Goal: Check status: Check status

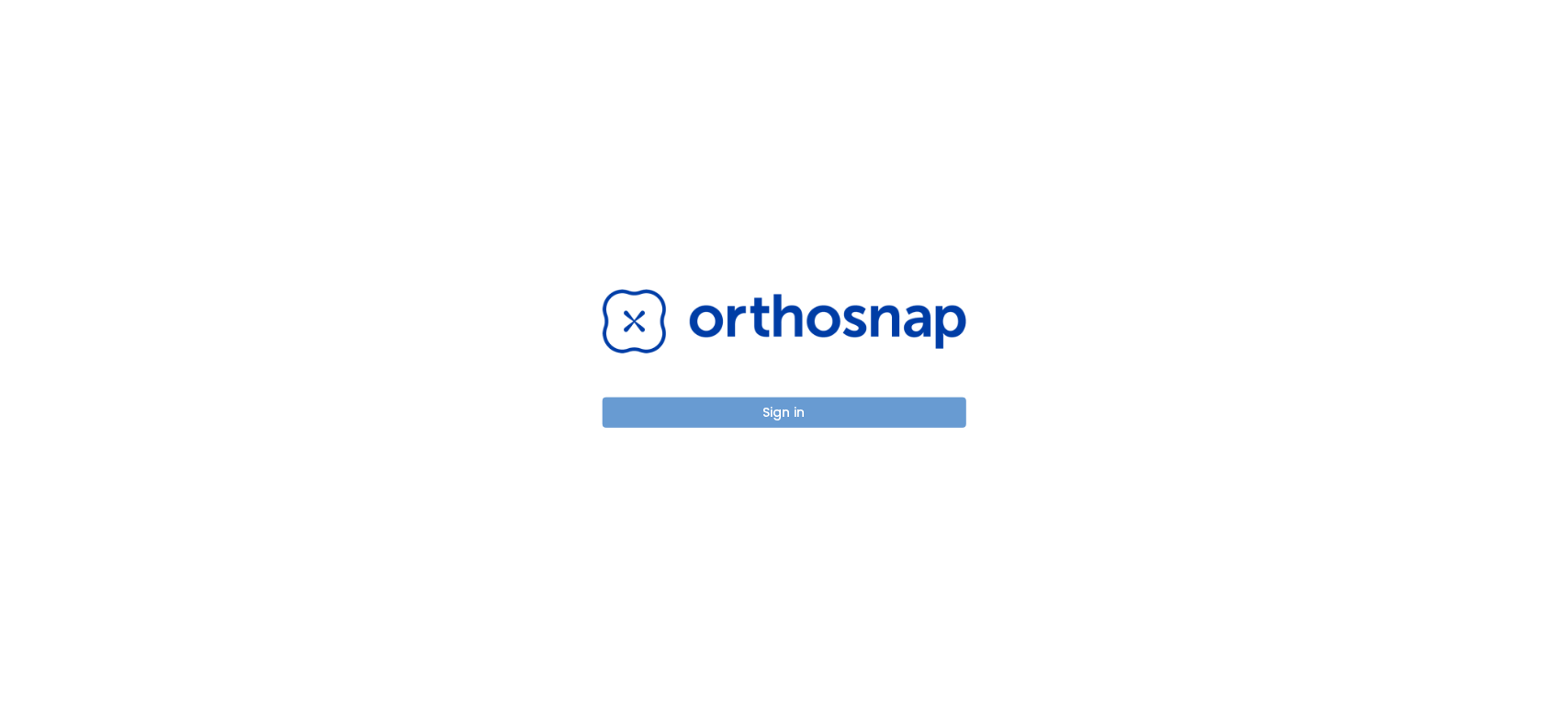
click at [673, 407] on button "Sign in" at bounding box center [784, 412] width 363 height 30
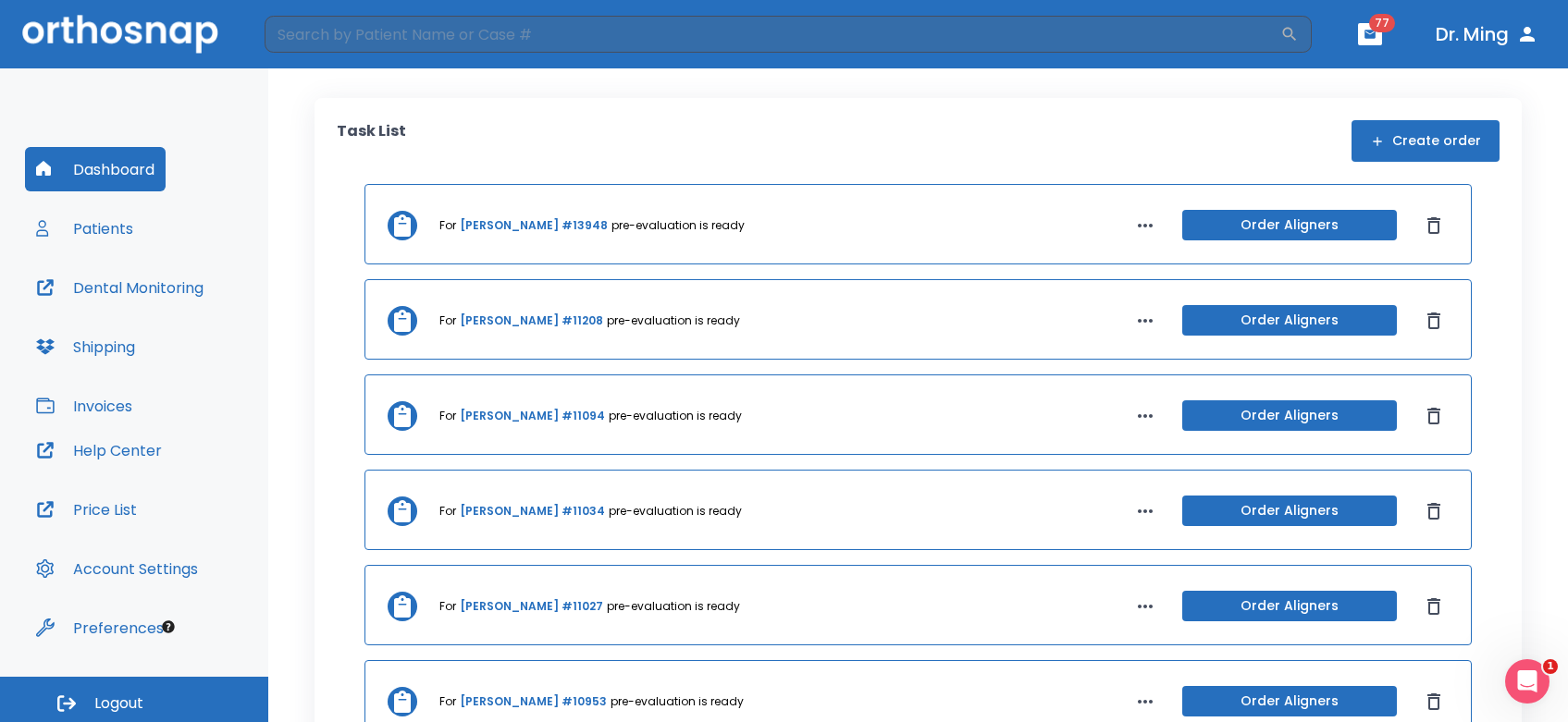
click at [677, 410] on p "pre-evaluation is ready" at bounding box center [675, 416] width 134 height 17
click at [372, 39] on input "search" at bounding box center [772, 34] width 1016 height 37
type input "lam"
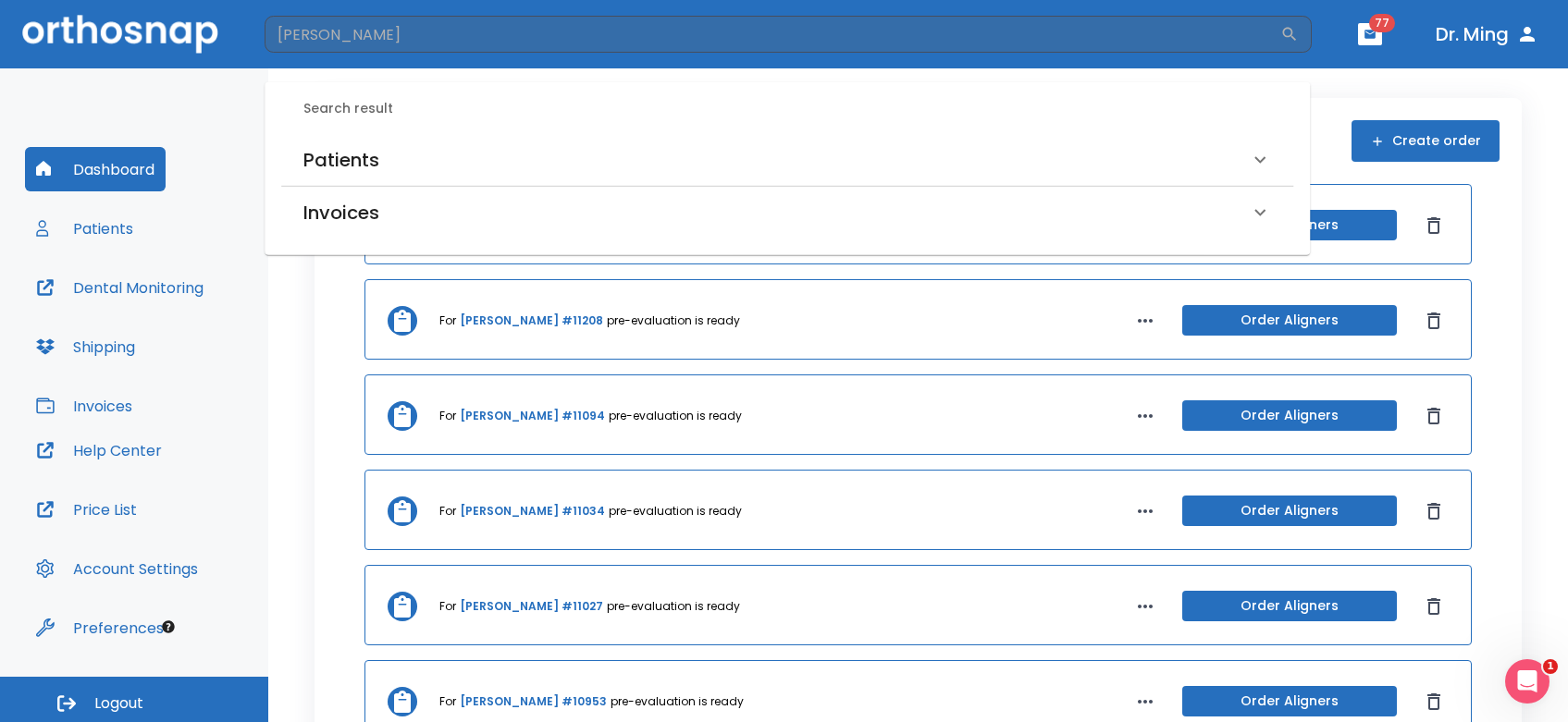
click at [329, 150] on h6 "Patients" at bounding box center [342, 160] width 76 height 29
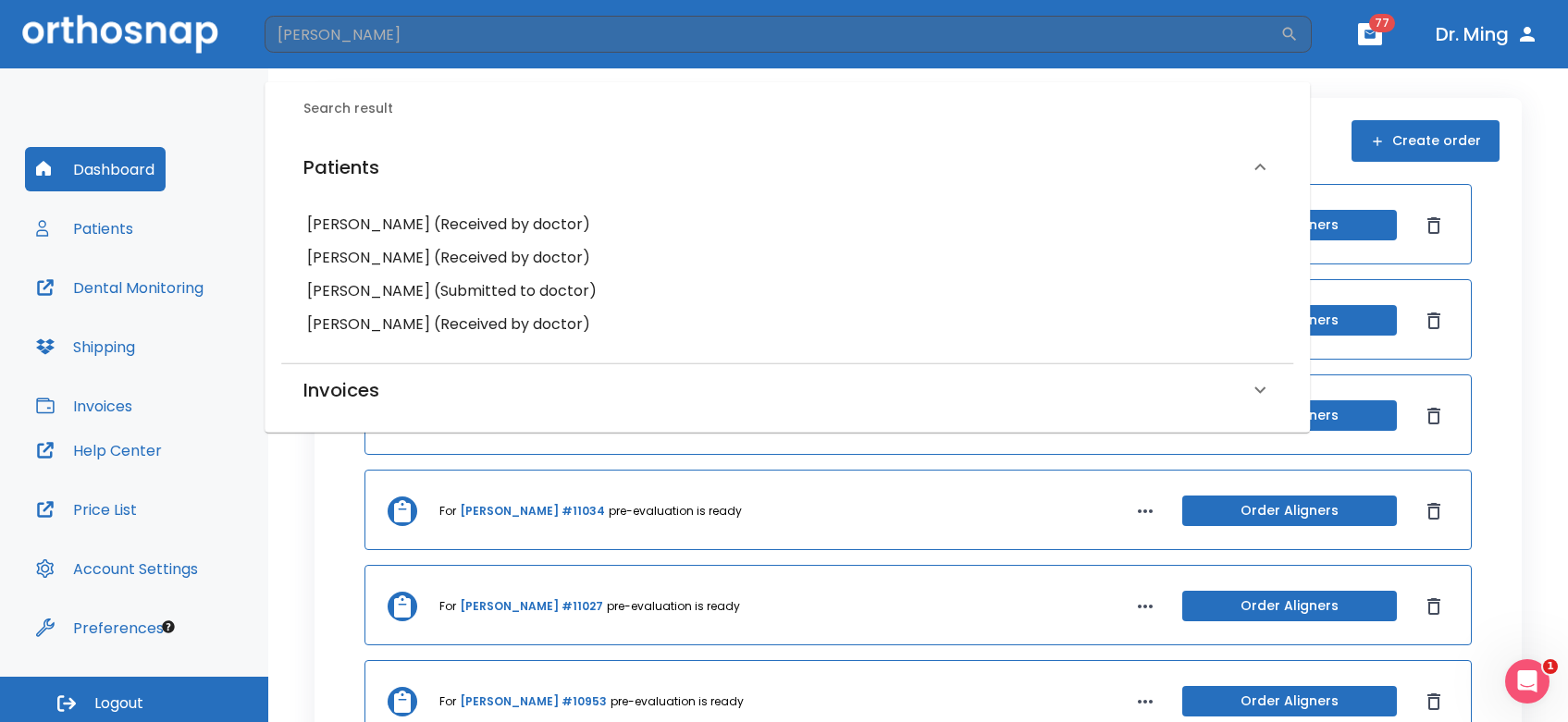
click at [366, 283] on h6 "Stephany Lam (Submitted to doctor)" at bounding box center [787, 291] width 960 height 26
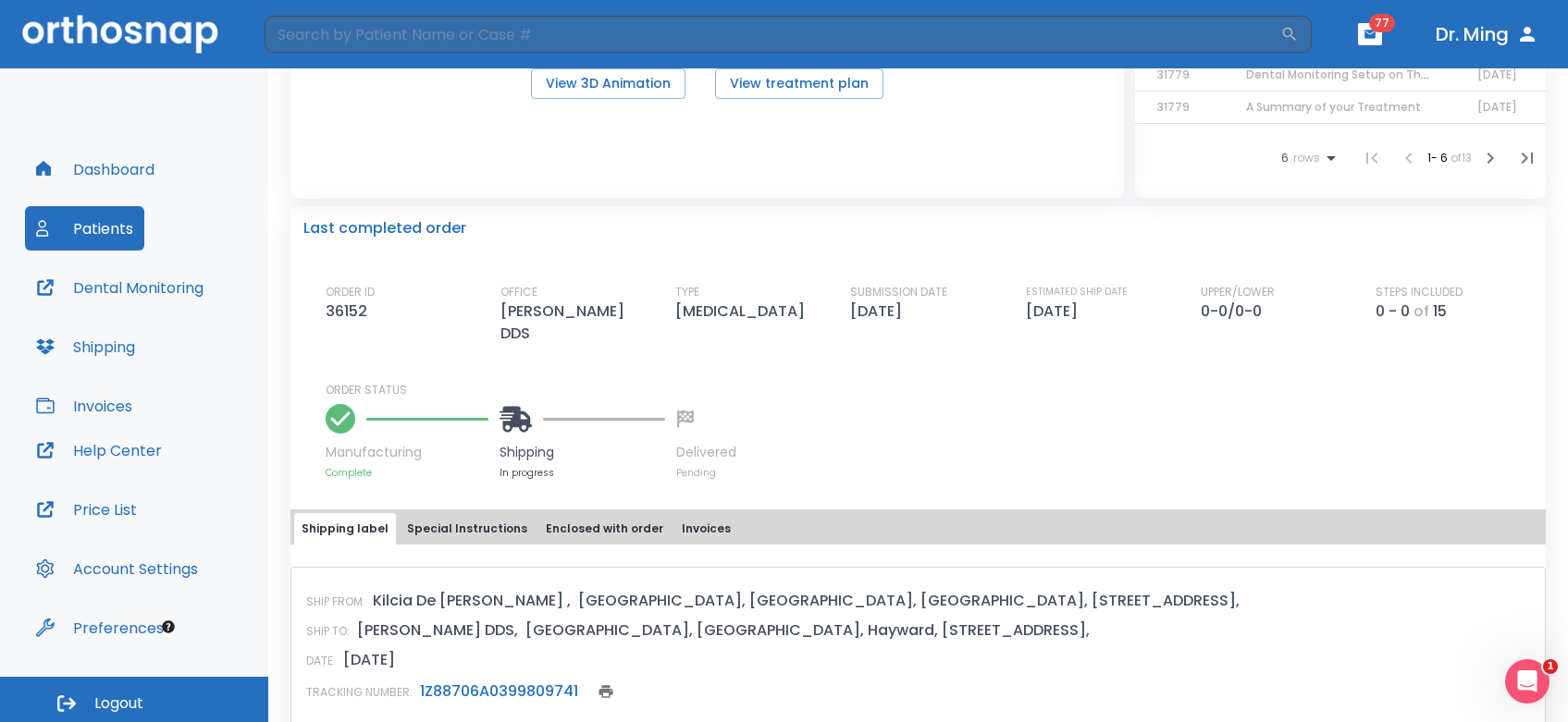
scroll to position [356, 0]
click at [353, 43] on input "search" at bounding box center [772, 34] width 1016 height 37
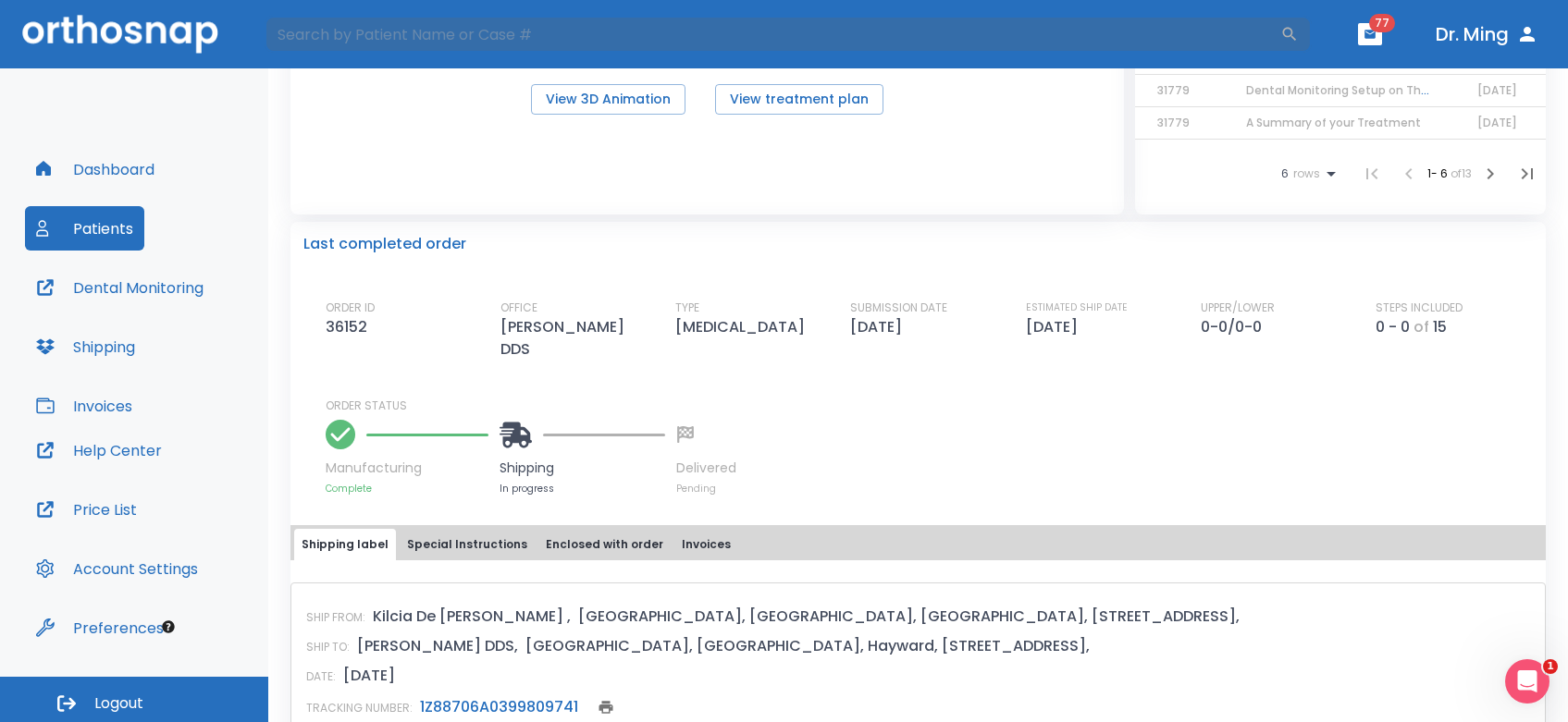
scroll to position [0, 0]
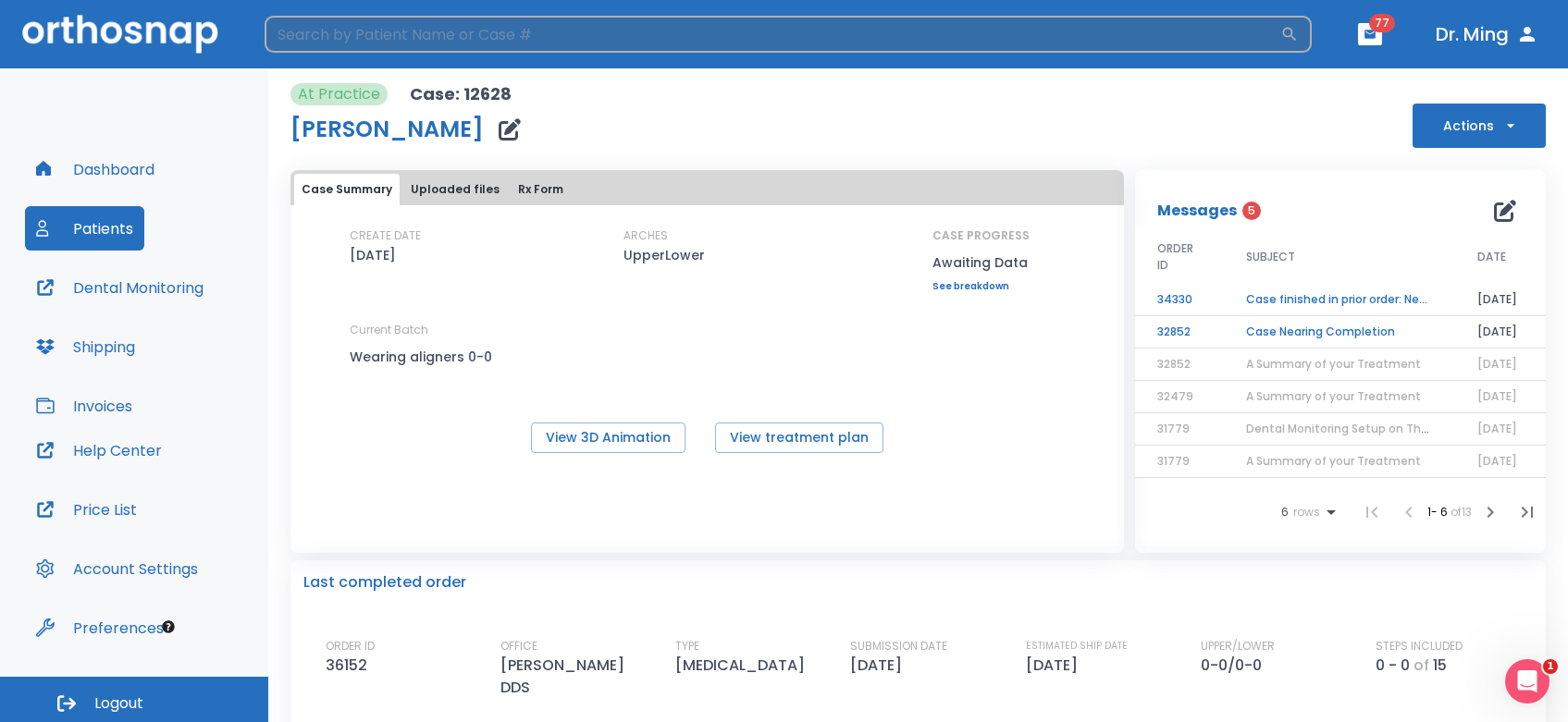
click at [986, 33] on input "search" at bounding box center [772, 34] width 1016 height 37
click at [506, 33] on input "search" at bounding box center [772, 34] width 1016 height 37
type input "tan"
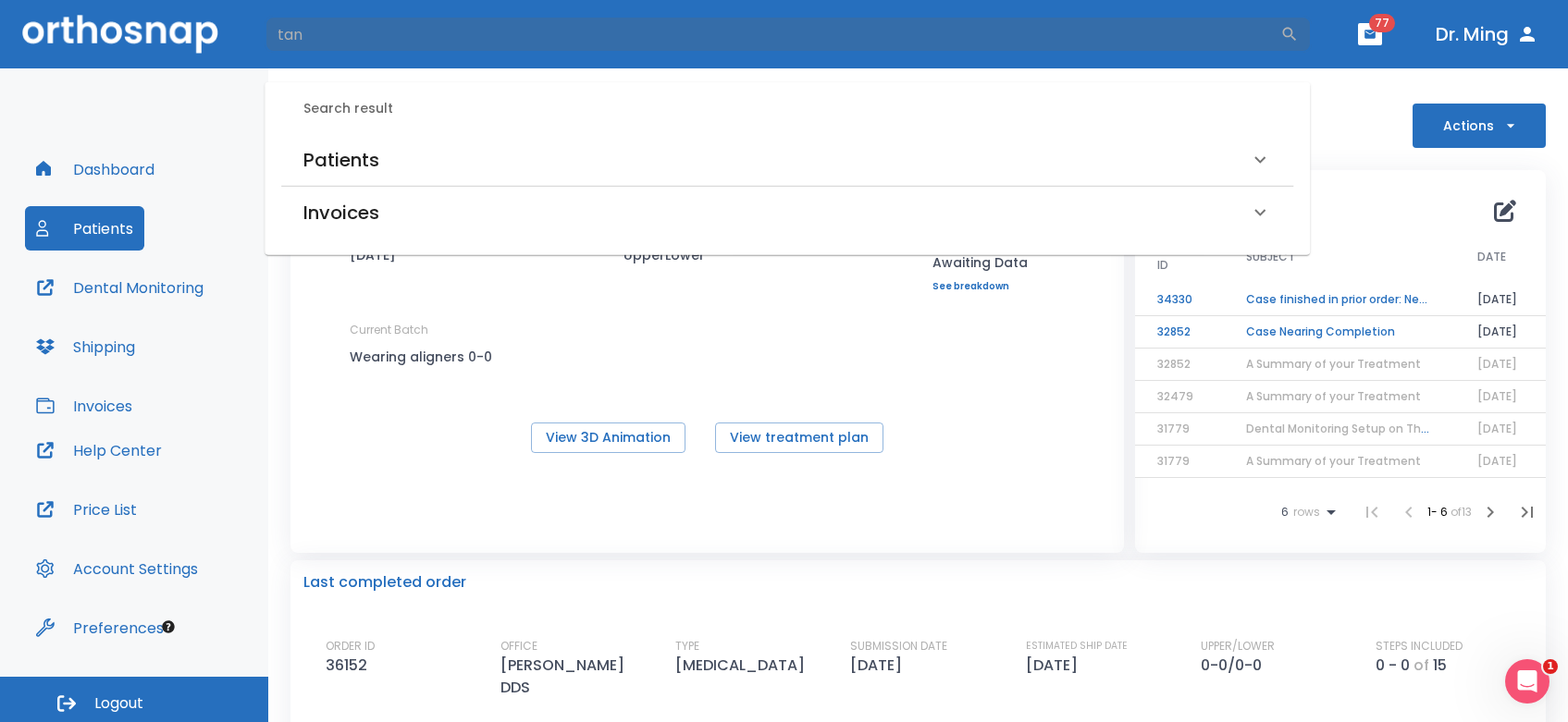
click at [359, 140] on div "Patients" at bounding box center [786, 159] width 1012 height 52
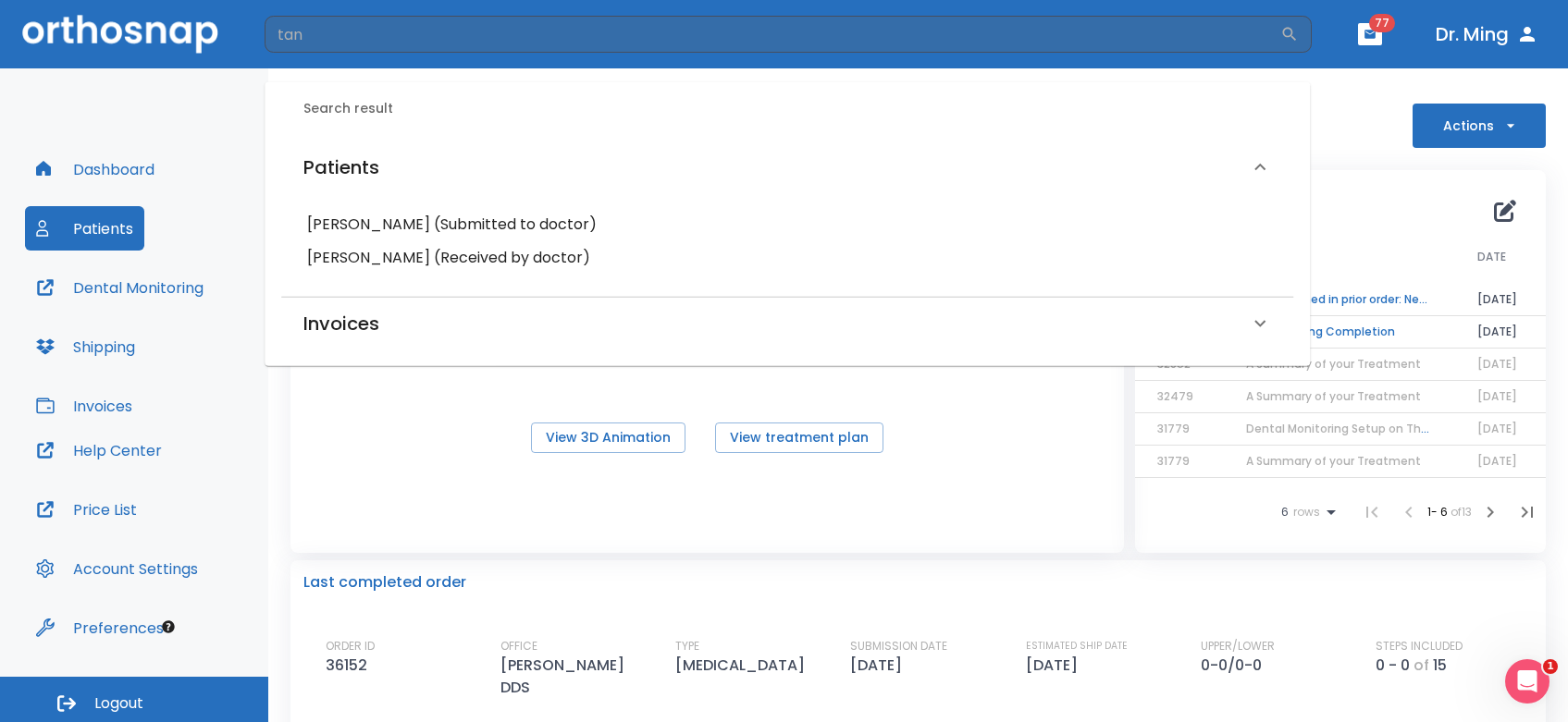
click at [351, 221] on h6 "Jessica Tan (Submitted to doctor)" at bounding box center [787, 224] width 960 height 26
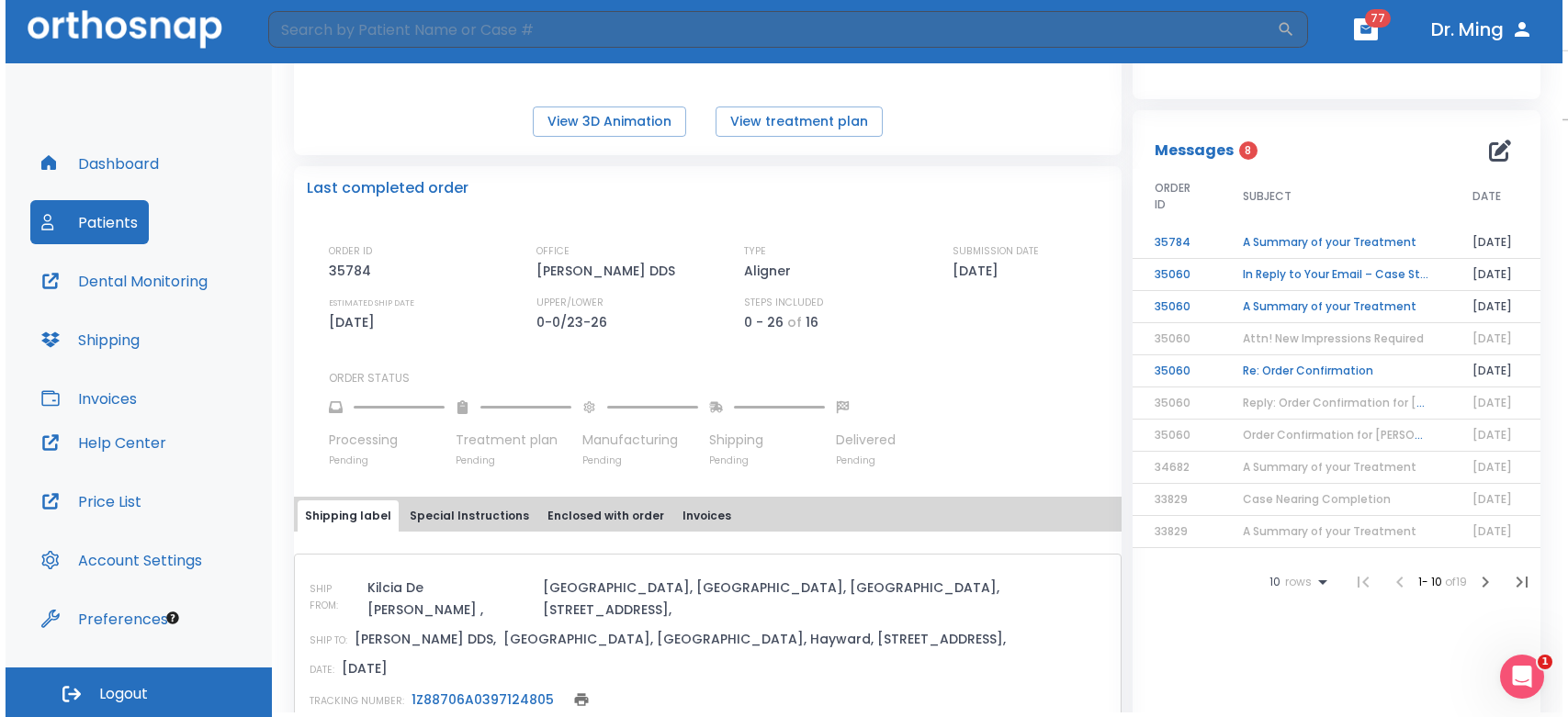
scroll to position [331, 0]
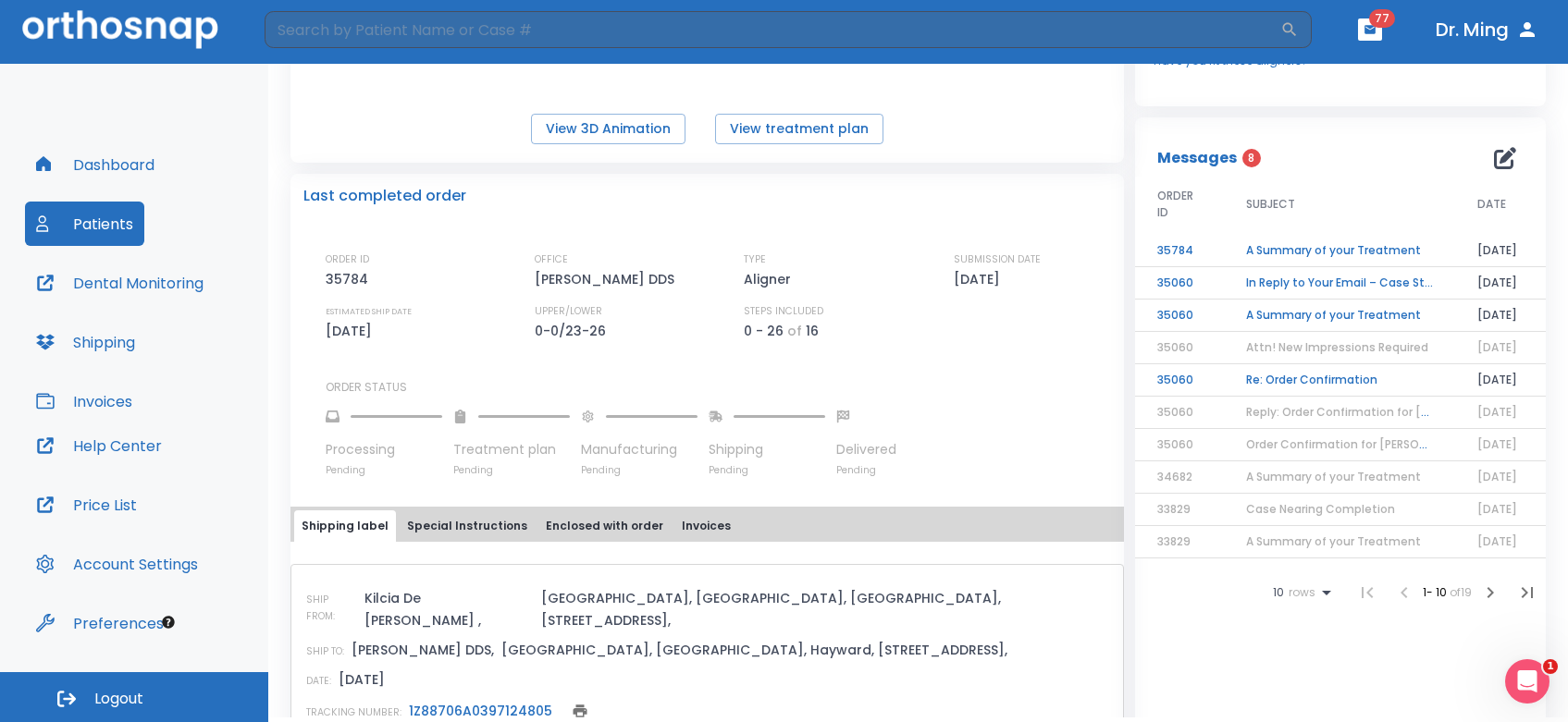
click at [1297, 248] on td "A Summary of your Treatment" at bounding box center [1339, 251] width 231 height 32
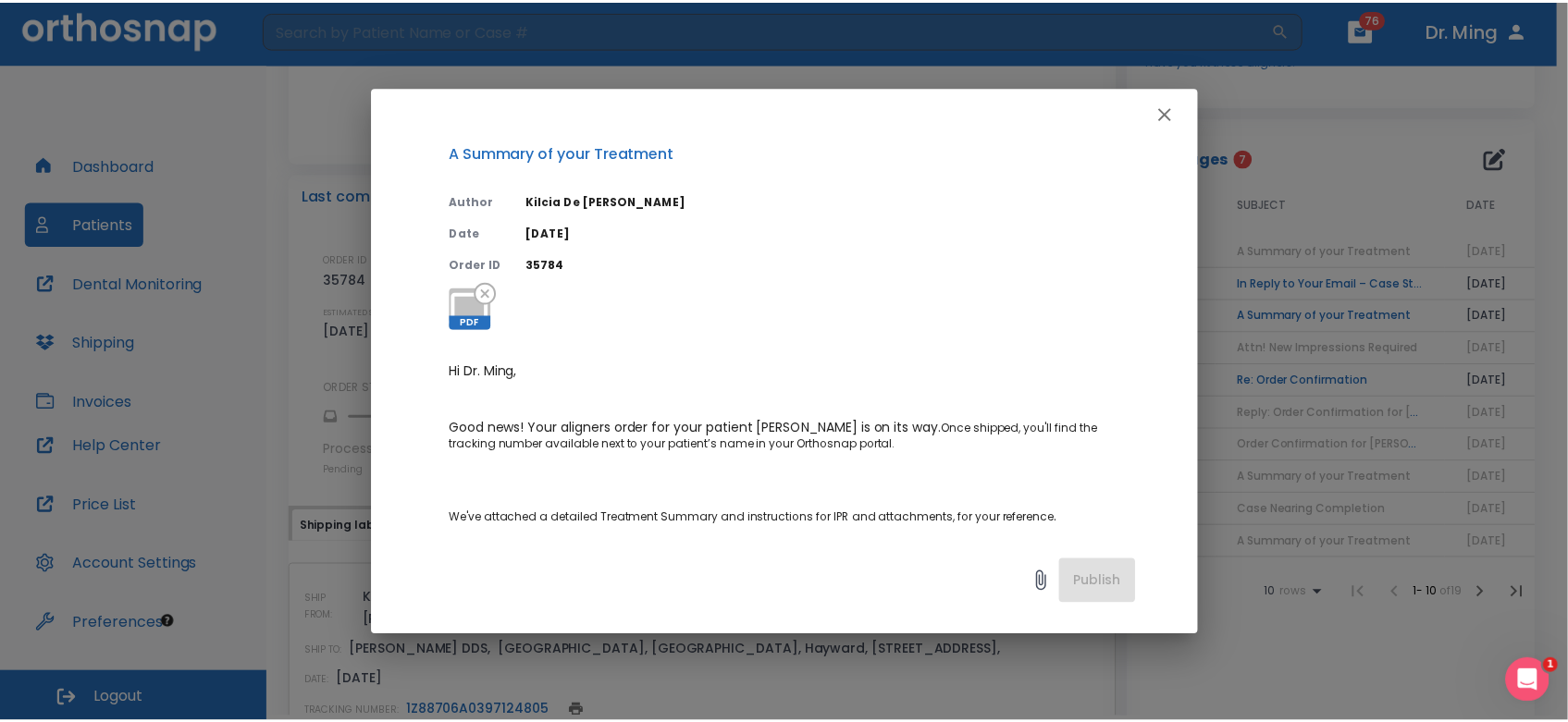
scroll to position [0, 0]
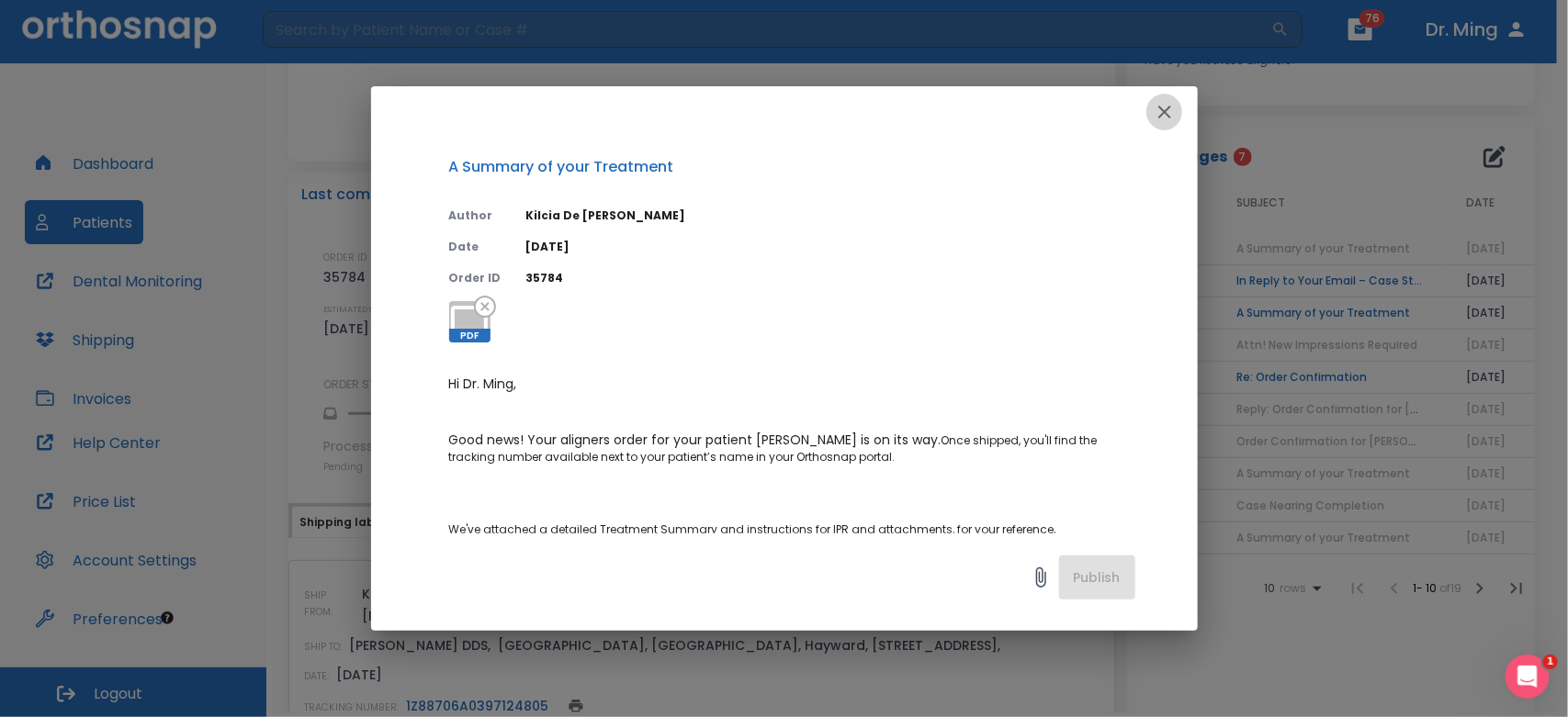
click at [1160, 112] on icon "button" at bounding box center [1165, 111] width 22 height 22
